Goal: Book appointment/travel/reservation

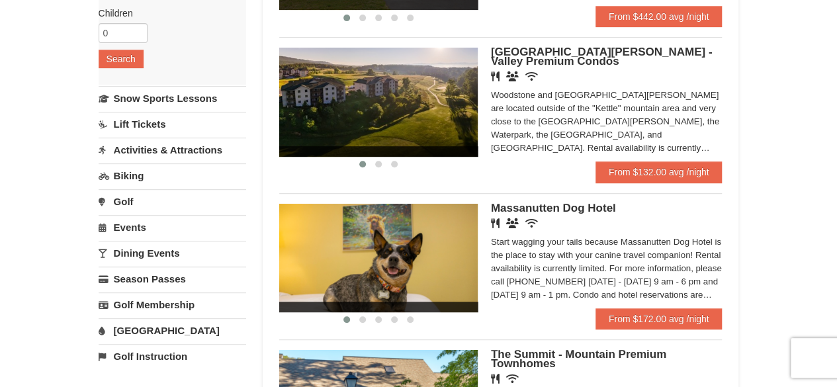
scroll to position [243, 0]
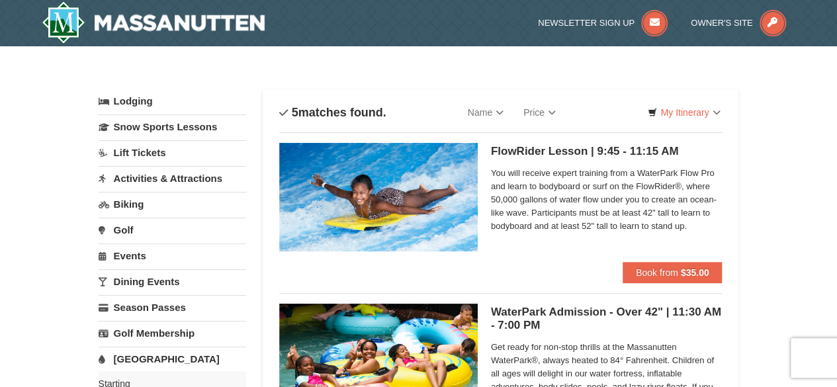
scroll to position [34, 0]
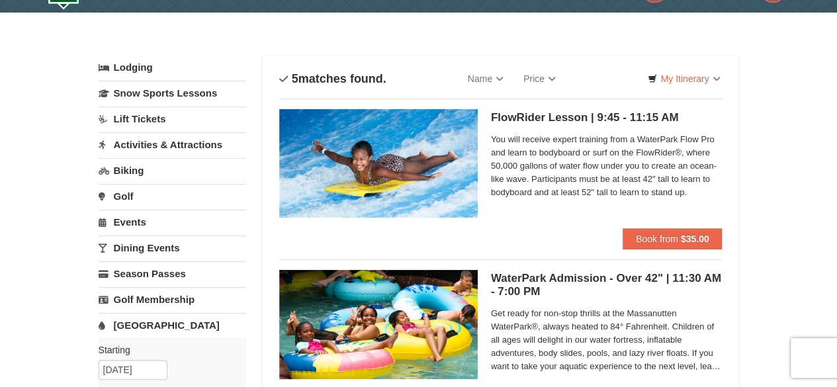
click at [156, 146] on link "Activities & Attractions" at bounding box center [172, 144] width 147 height 24
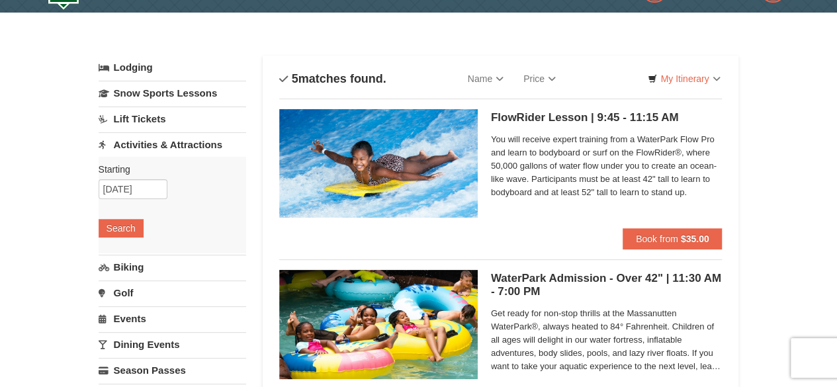
click at [156, 146] on link "Activities & Attractions" at bounding box center [172, 144] width 147 height 24
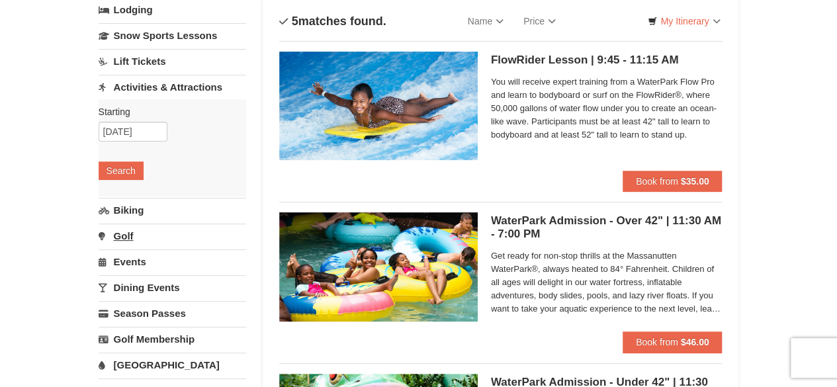
scroll to position [92, 0]
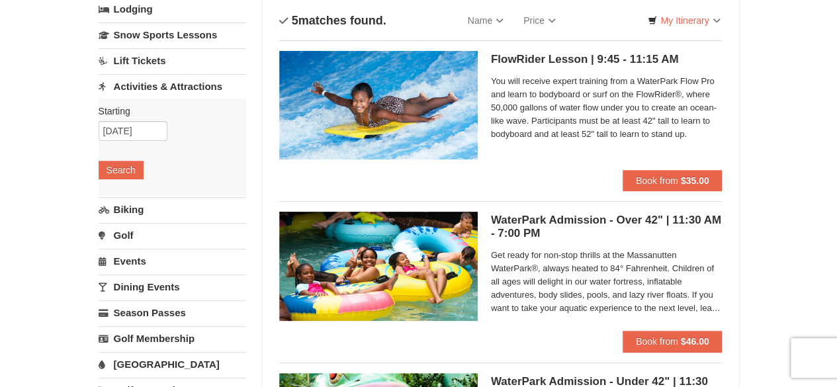
click at [133, 280] on link "Dining Events" at bounding box center [172, 286] width 147 height 24
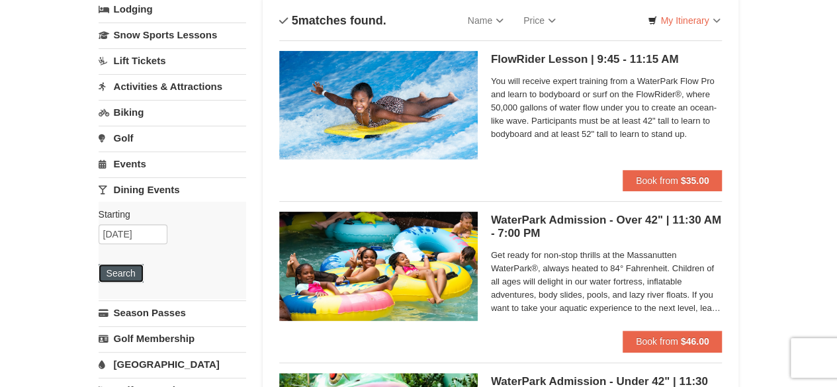
click at [120, 264] on button "Search" at bounding box center [121, 273] width 45 height 19
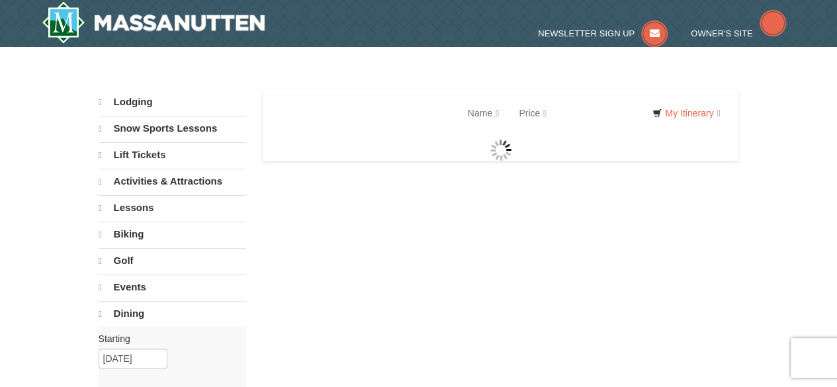
select select "9"
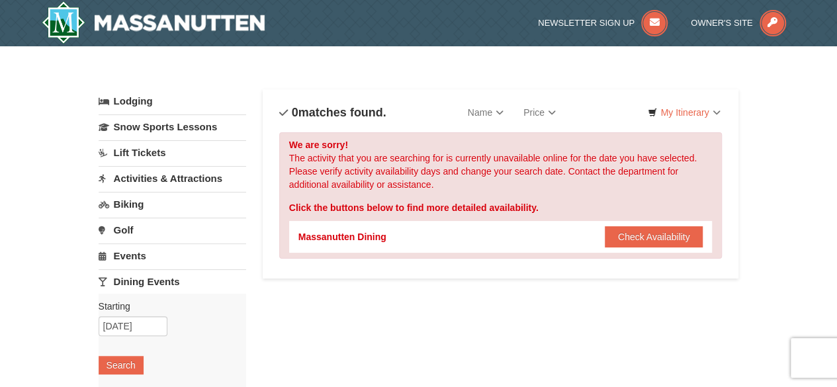
click at [140, 260] on link "Events" at bounding box center [172, 255] width 147 height 24
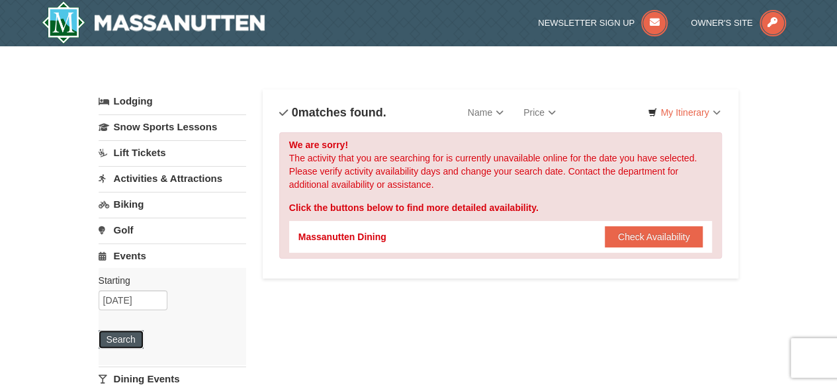
click at [114, 341] on button "Search" at bounding box center [121, 339] width 45 height 19
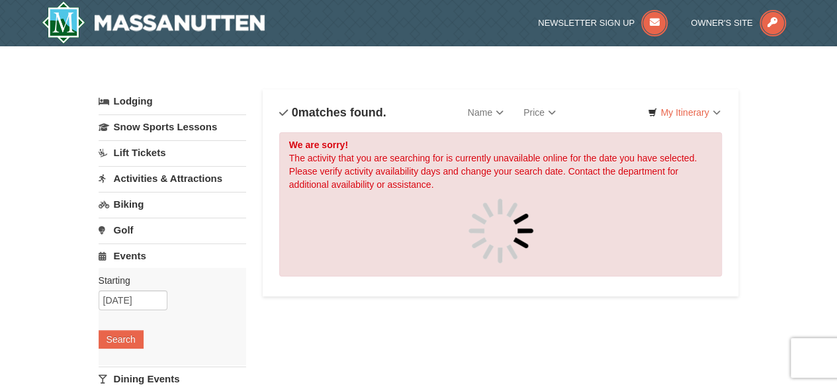
click at [138, 109] on link "Lodging" at bounding box center [172, 101] width 147 height 24
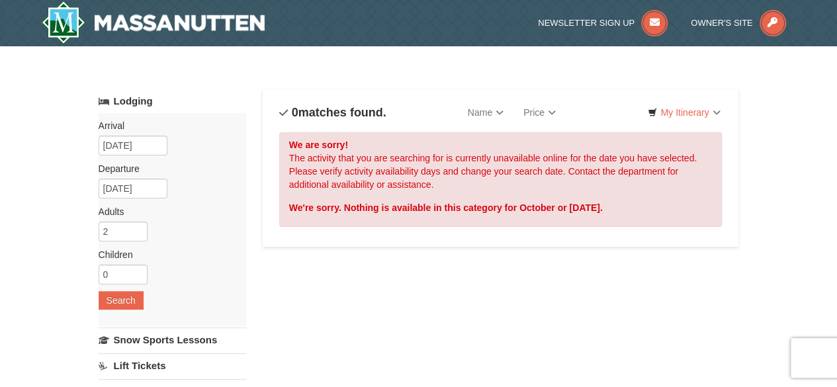
click at [173, 180] on div "Arrival Please format dates MM/DD/YYYY Please format dates MM/DD/YYYY 10/11/202…" at bounding box center [172, 219] width 147 height 213
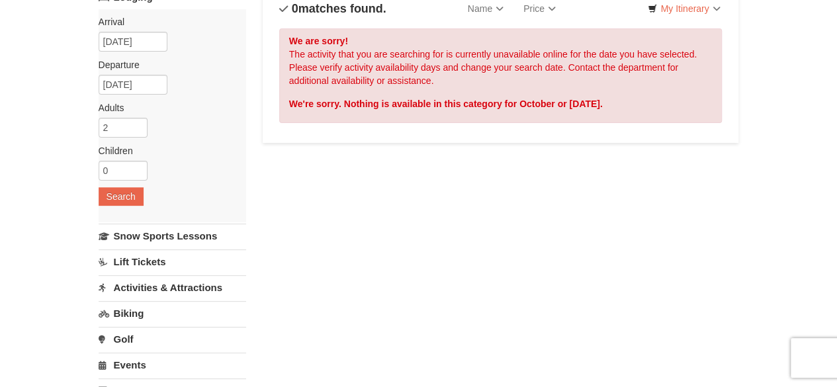
scroll to position [105, 0]
click at [147, 261] on link "Lift Tickets" at bounding box center [172, 261] width 147 height 24
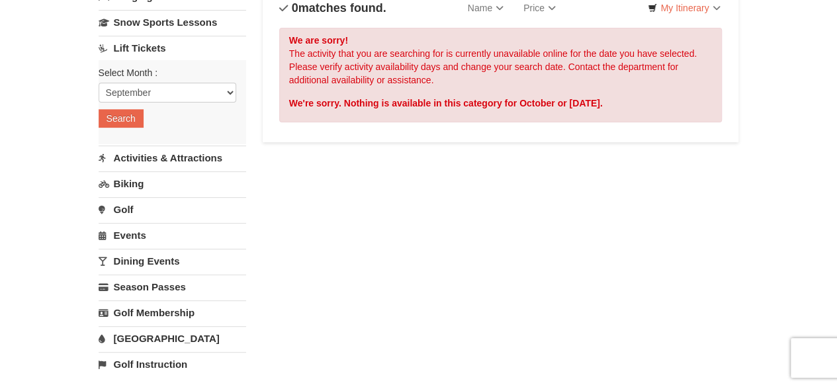
click at [118, 106] on div "Select Month : Please format dates MM/DD/YYYY September October November Decemb…" at bounding box center [172, 102] width 147 height 84
click at [122, 97] on select "September October November December January February March April May June July …" at bounding box center [168, 93] width 138 height 20
select select "10"
click at [99, 83] on select "September October November December January February March April May June July …" at bounding box center [168, 93] width 138 height 20
click at [119, 125] on button "Search" at bounding box center [121, 118] width 45 height 19
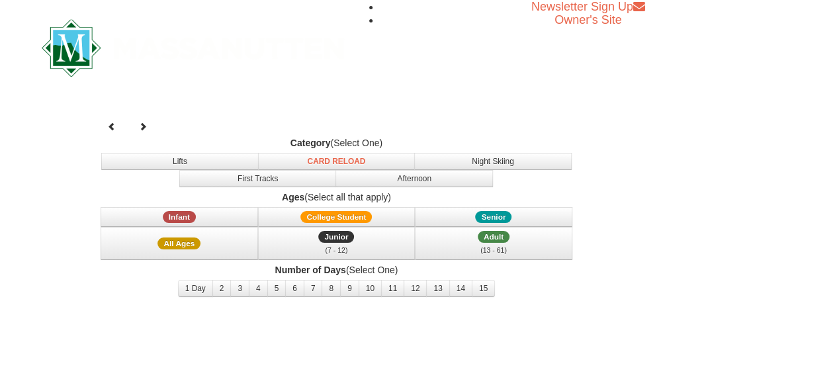
select select "10"
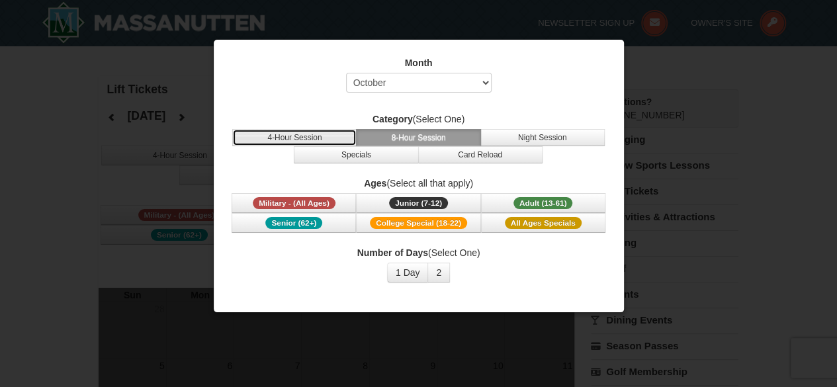
click at [310, 136] on button "4-Hour Session" at bounding box center [294, 137] width 124 height 17
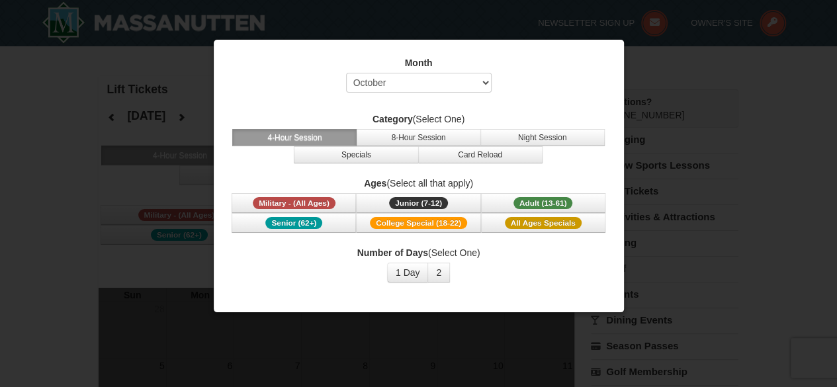
click at [257, 160] on span "4-Hour Session 8-Hour Session Night Session Specials Card Reload" at bounding box center [418, 146] width 377 height 34
click at [417, 270] on button "1 Day" at bounding box center [408, 273] width 42 height 20
click at [79, 386] on div at bounding box center [418, 193] width 837 height 387
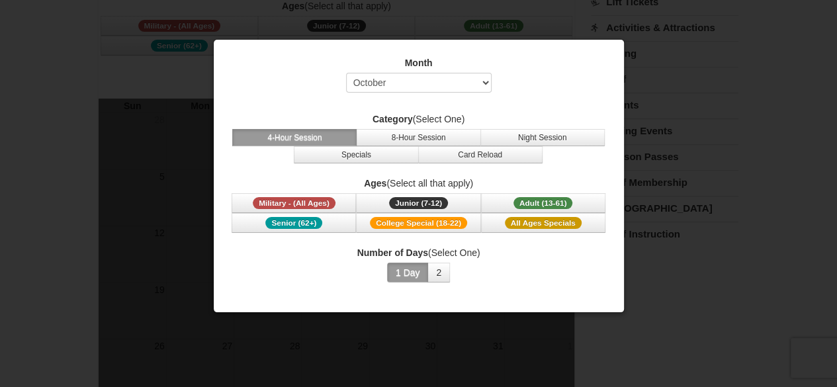
scroll to position [190, 0]
click at [472, 88] on select "Select September October November December January February March April May Jun…" at bounding box center [419, 83] width 146 height 20
click at [346, 73] on select "Select September October November December January February March April May Jun…" at bounding box center [419, 83] width 146 height 20
click at [463, 151] on button "Card Reload" at bounding box center [480, 154] width 124 height 17
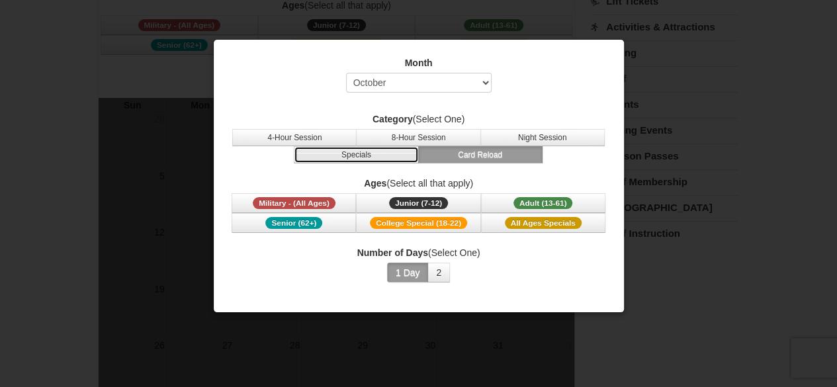
click at [353, 157] on button "Specials" at bounding box center [356, 154] width 124 height 17
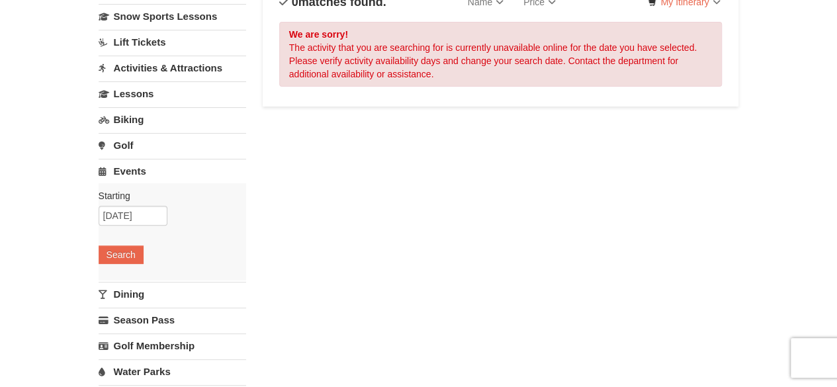
select select "9"
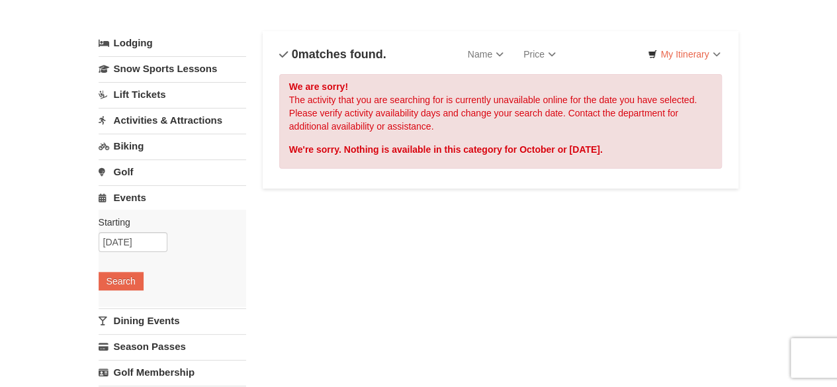
scroll to position [57, 0]
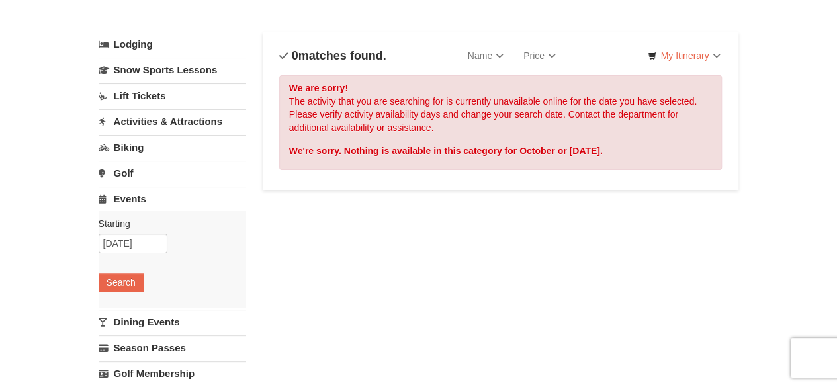
click at [127, 165] on link "Golf" at bounding box center [172, 173] width 147 height 24
click at [113, 247] on button "Search" at bounding box center [121, 256] width 45 height 19
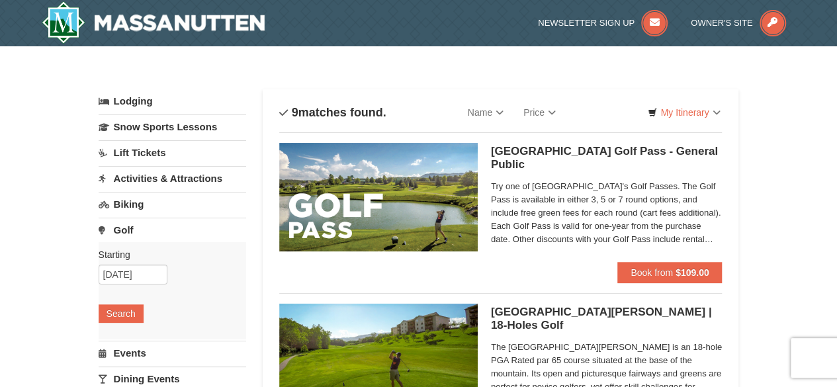
click at [146, 142] on link "Lift Tickets" at bounding box center [172, 152] width 147 height 24
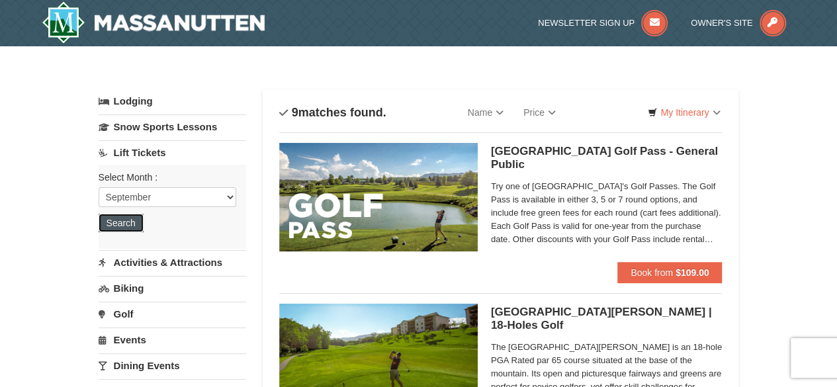
click at [112, 221] on button "Search" at bounding box center [121, 223] width 45 height 19
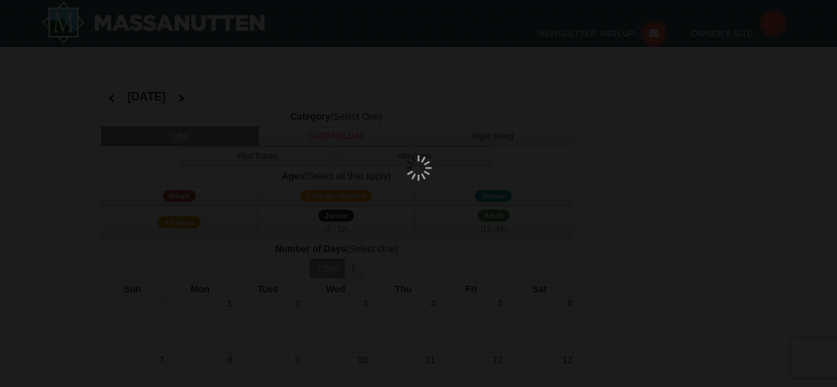
select select "9"
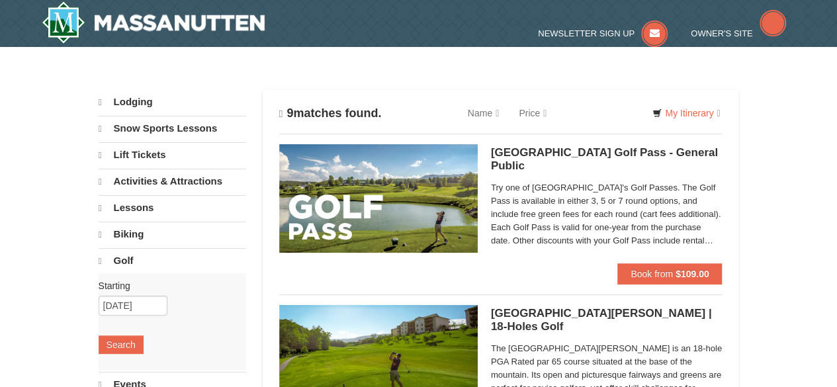
select select "9"
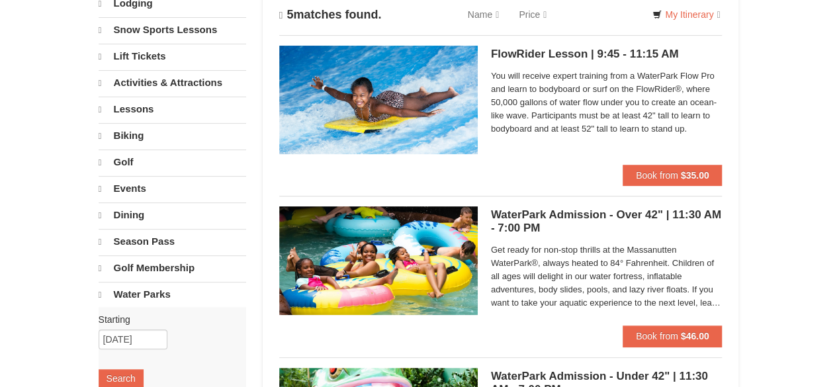
select select "9"
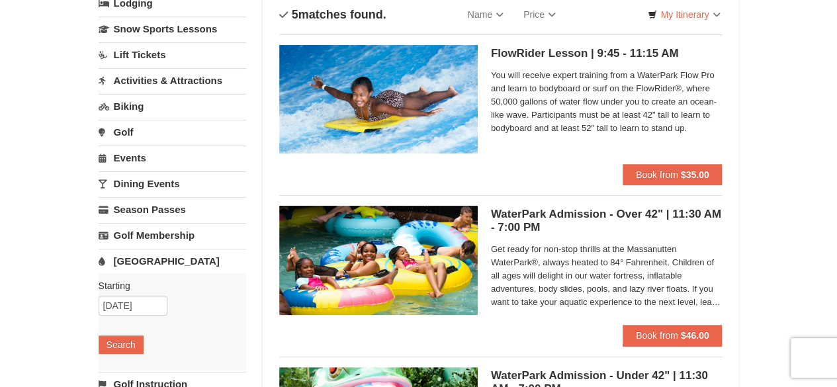
scroll to position [92, 0]
